Goal: Transaction & Acquisition: Purchase product/service

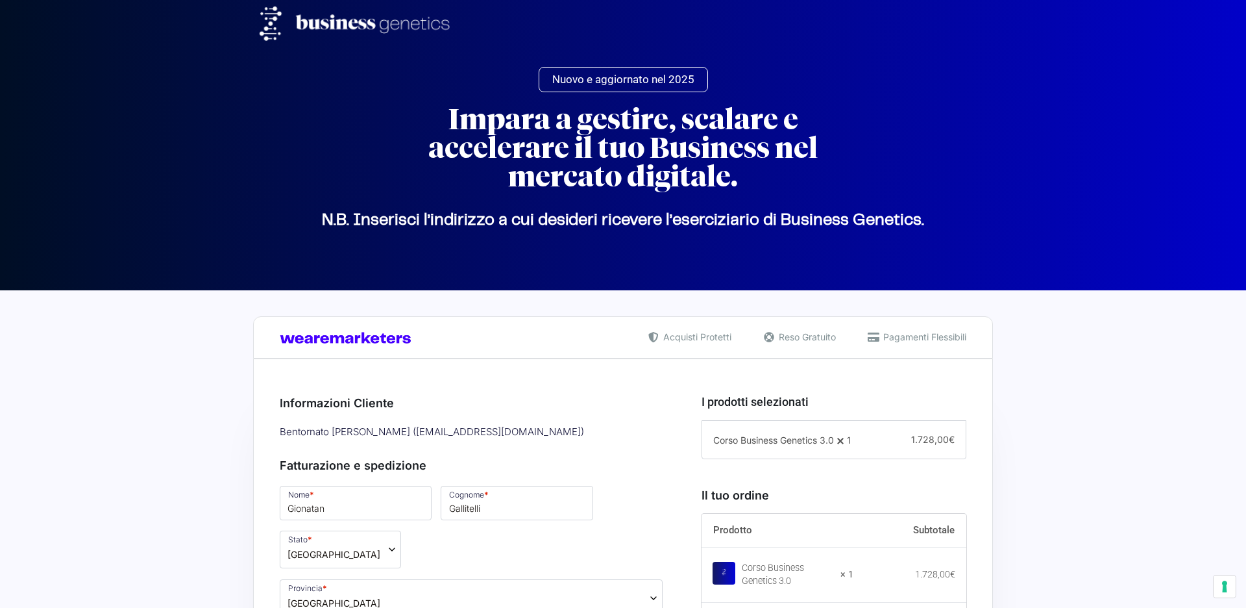
select select "NA"
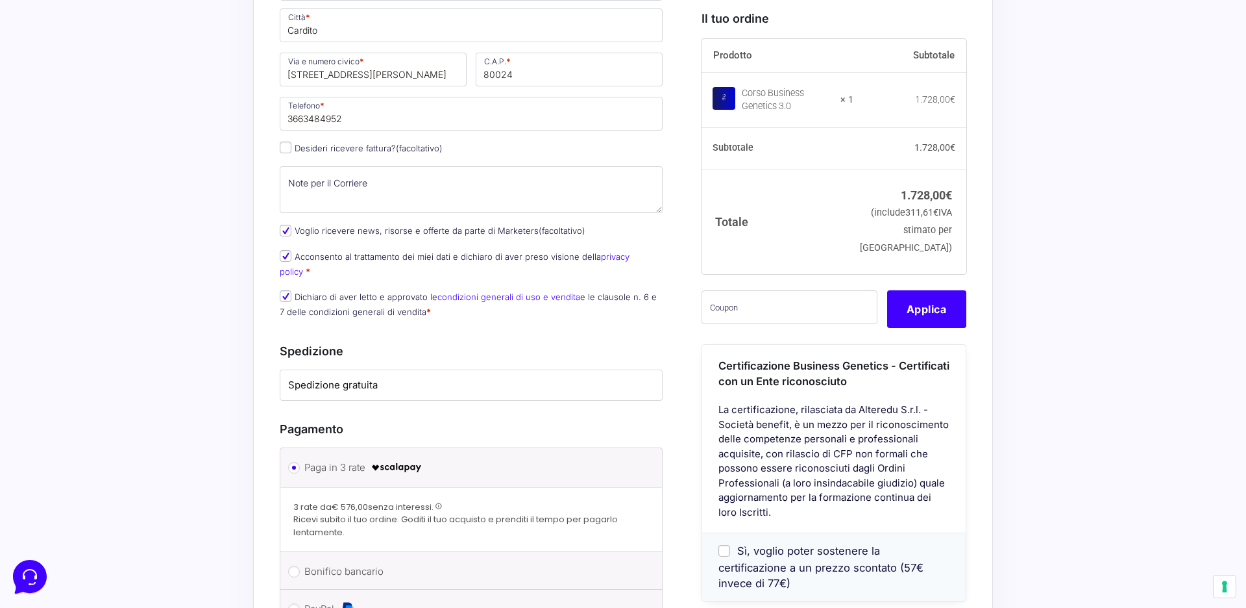
scroll to position [712, 0]
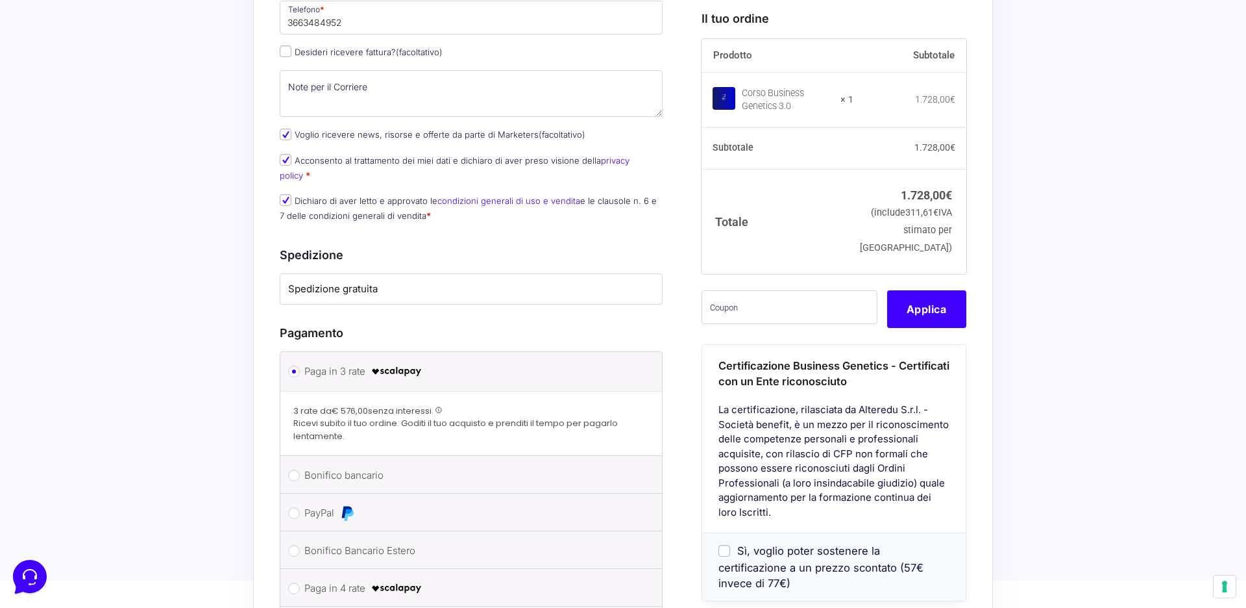
click at [390, 282] on label "Spedizione gratuita" at bounding box center [471, 289] width 366 height 15
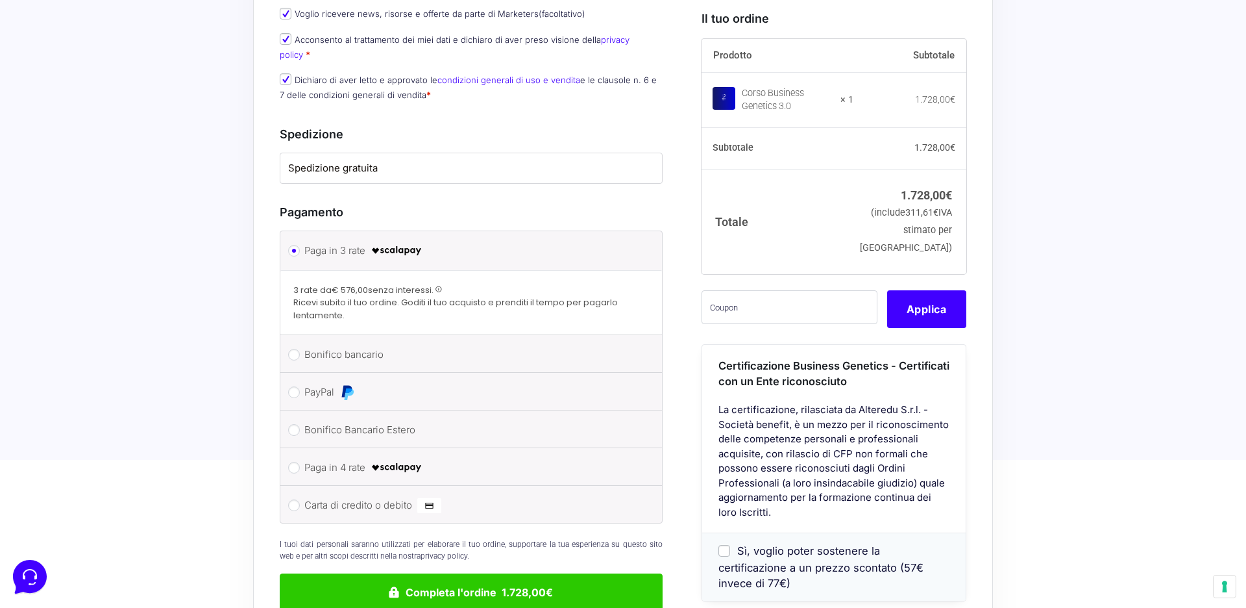
click at [360, 458] on label "Paga in 4 rate" at bounding box center [468, 467] width 329 height 19
click at [300, 462] on input "Paga in 4 rate" at bounding box center [294, 468] width 12 height 12
radio input "true"
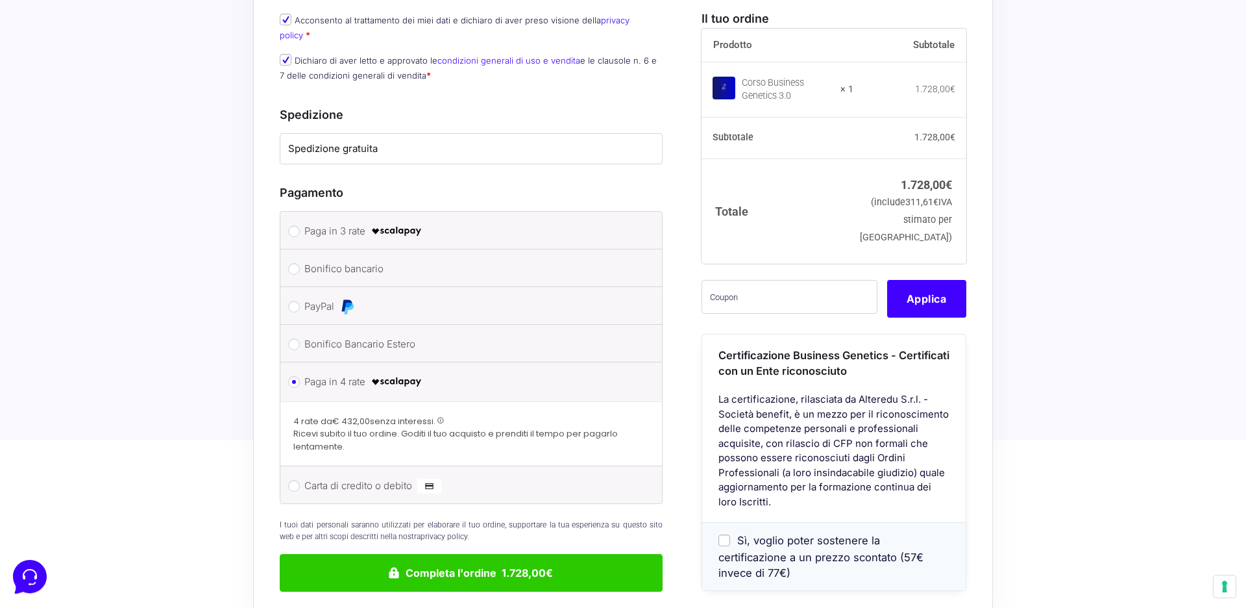
scroll to position [893, 0]
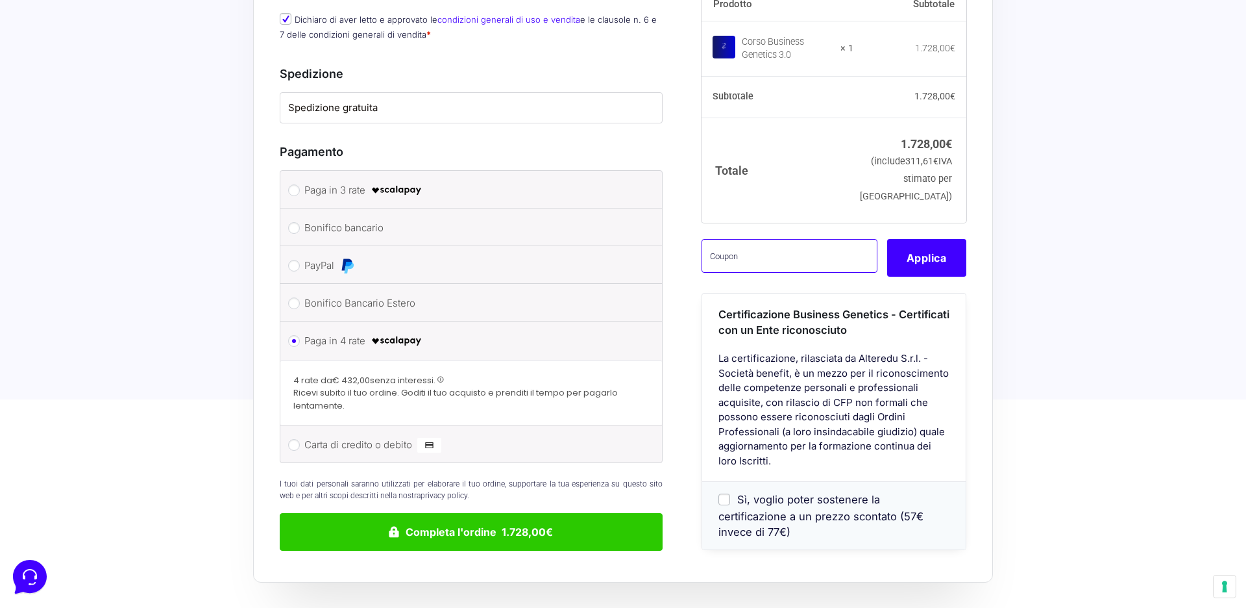
click at [725, 262] on input "text" at bounding box center [790, 256] width 176 height 34
paste input "CLIPRO200BG"
type input "CLIPRO200BG"
click at [945, 277] on button "Applica" at bounding box center [926, 258] width 79 height 38
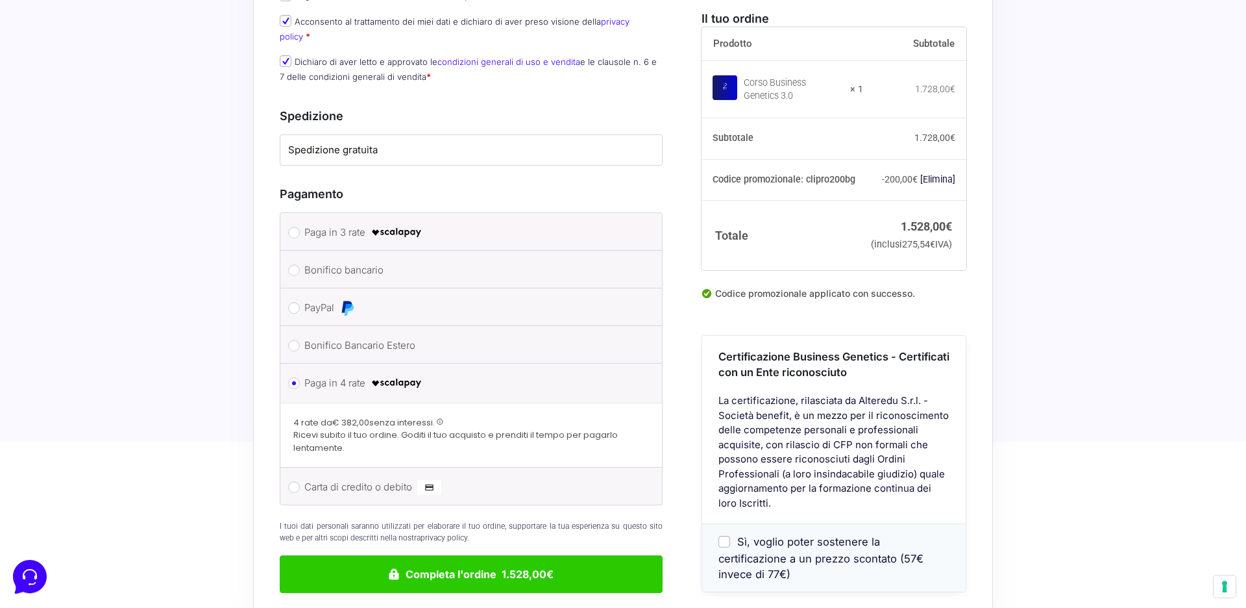
scroll to position [871, 0]
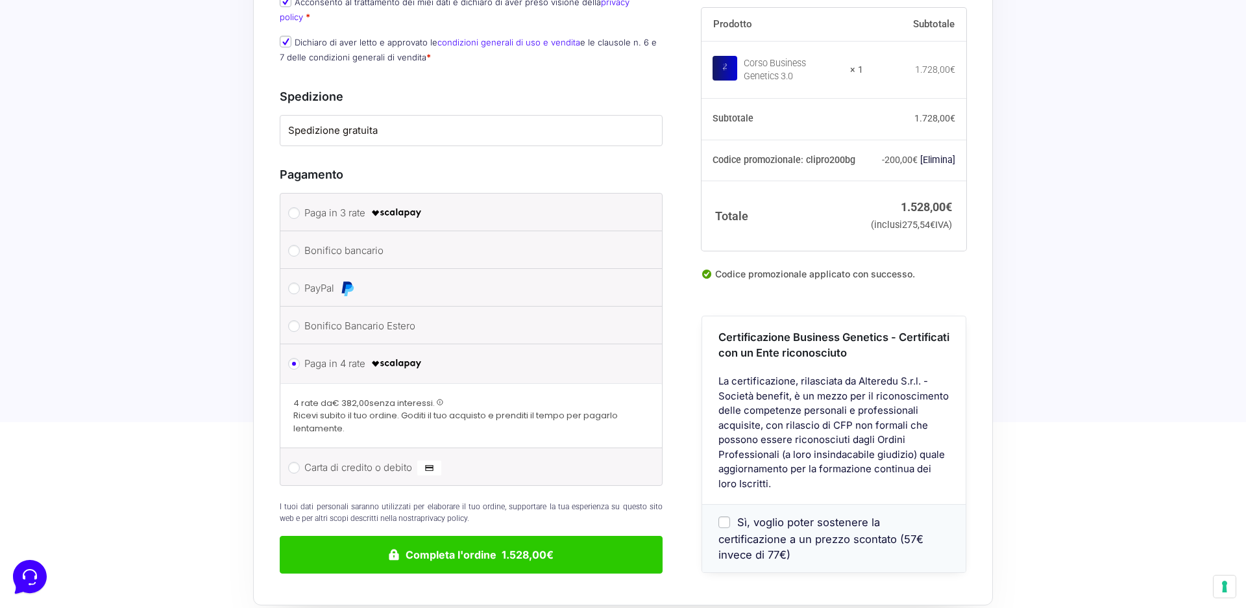
click at [440, 399] on span at bounding box center [440, 402] width 7 height 7
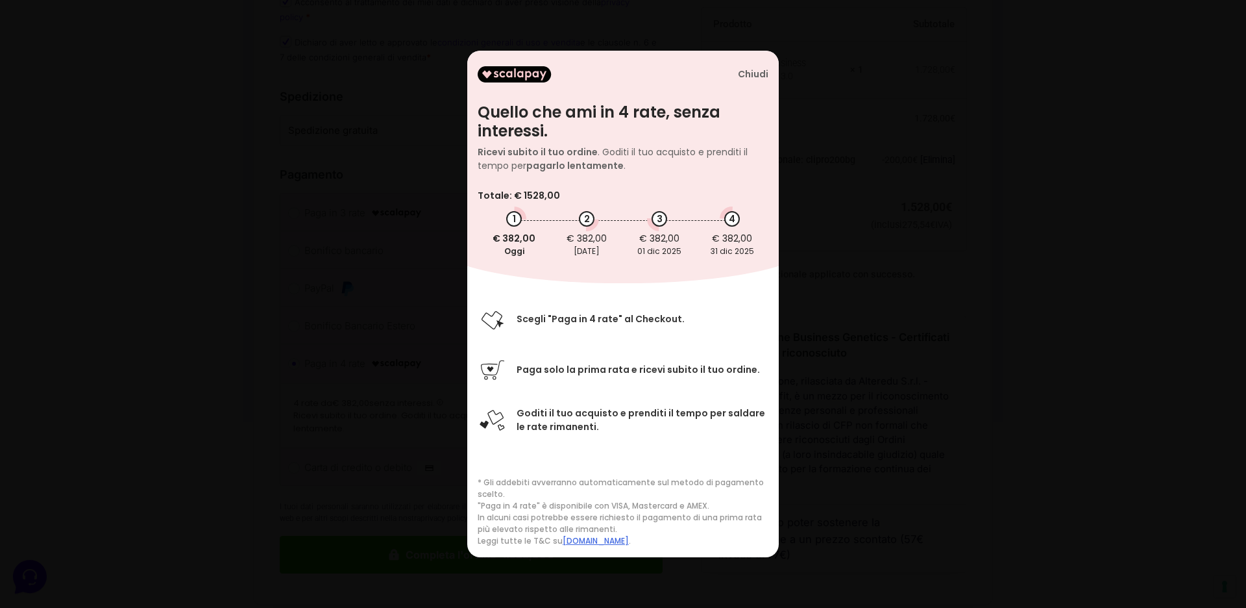
click at [843, 184] on div "Chiudi Quello che ami in 4 rate, senza interessi. Ricevi subito il tuo ordine .…" at bounding box center [623, 304] width 1246 height 608
